Goal: Navigation & Orientation: Find specific page/section

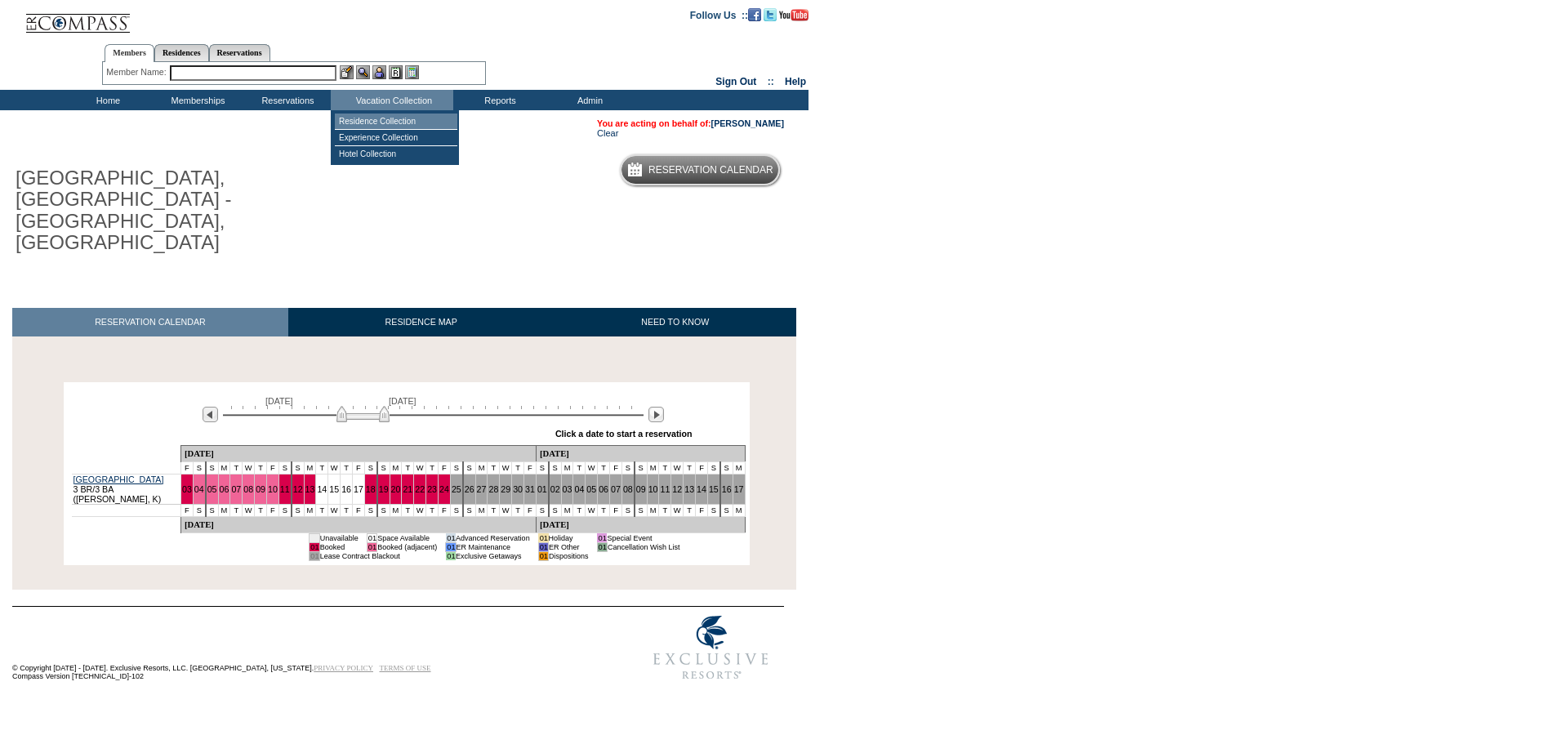
click at [415, 127] on td "Residence Collection" at bounding box center [395, 121] width 122 height 16
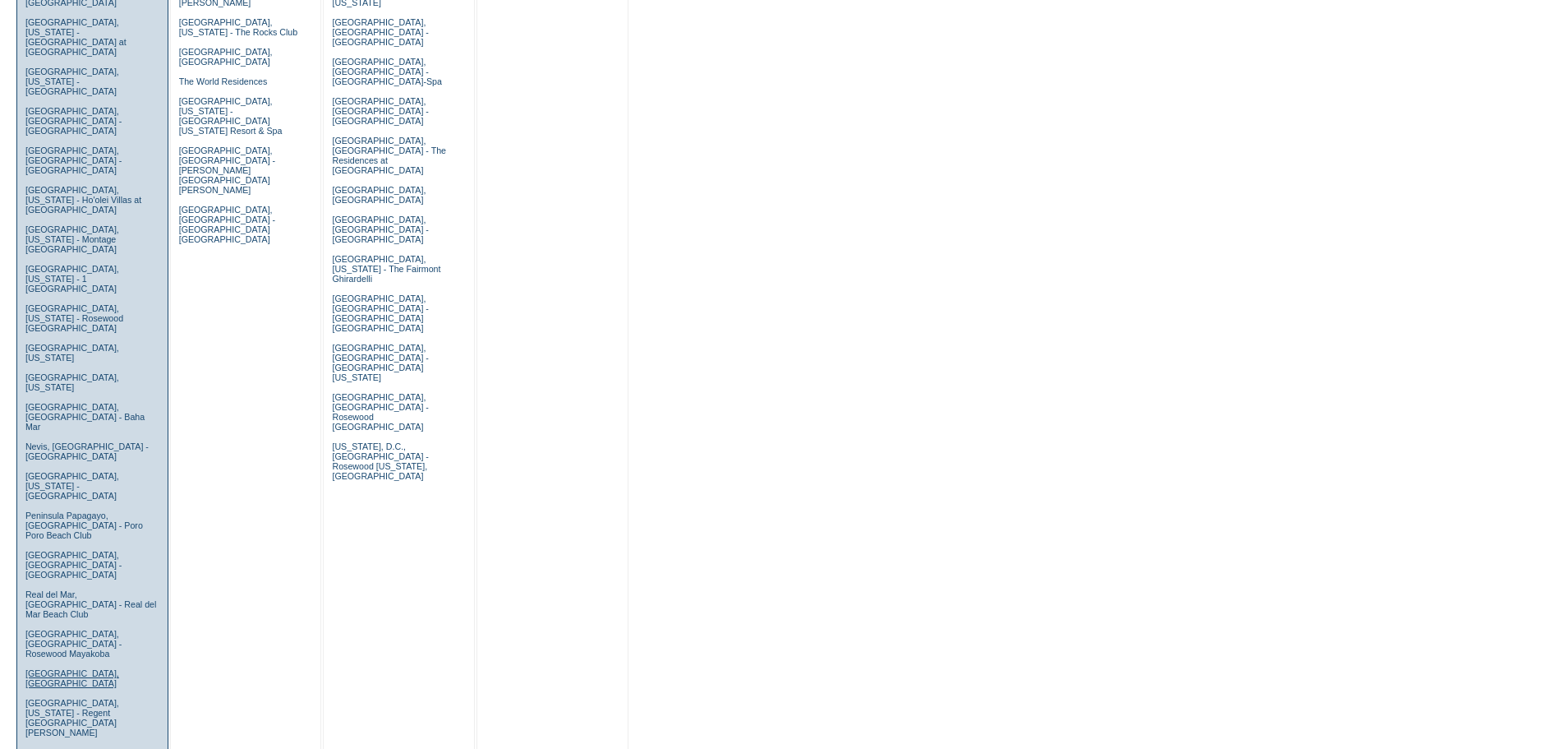
click at [56, 668] on link "San Sebastian, Spain" at bounding box center [72, 678] width 94 height 20
